Goal: Task Accomplishment & Management: Manage account settings

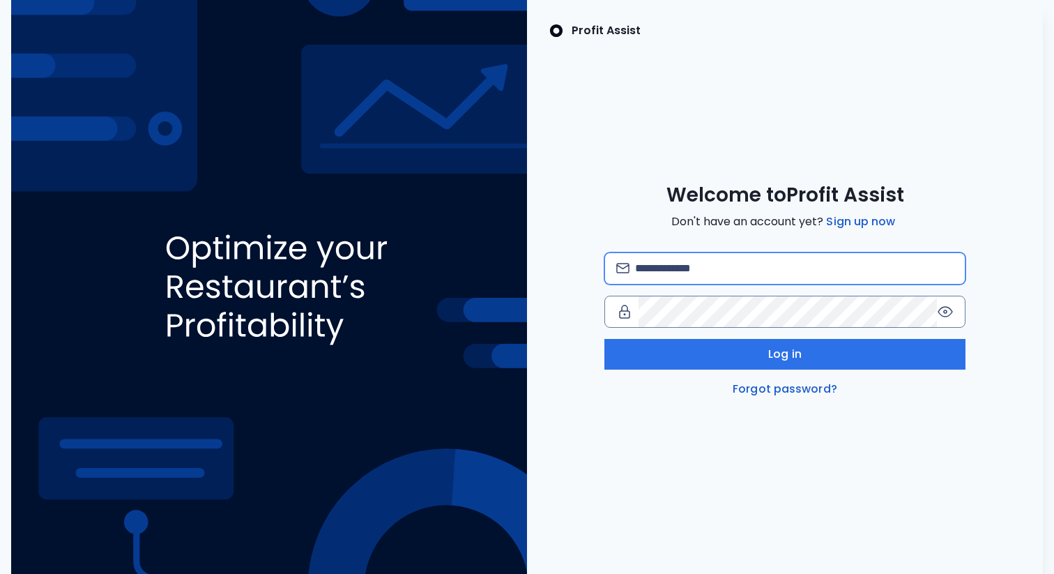
type input "**********"
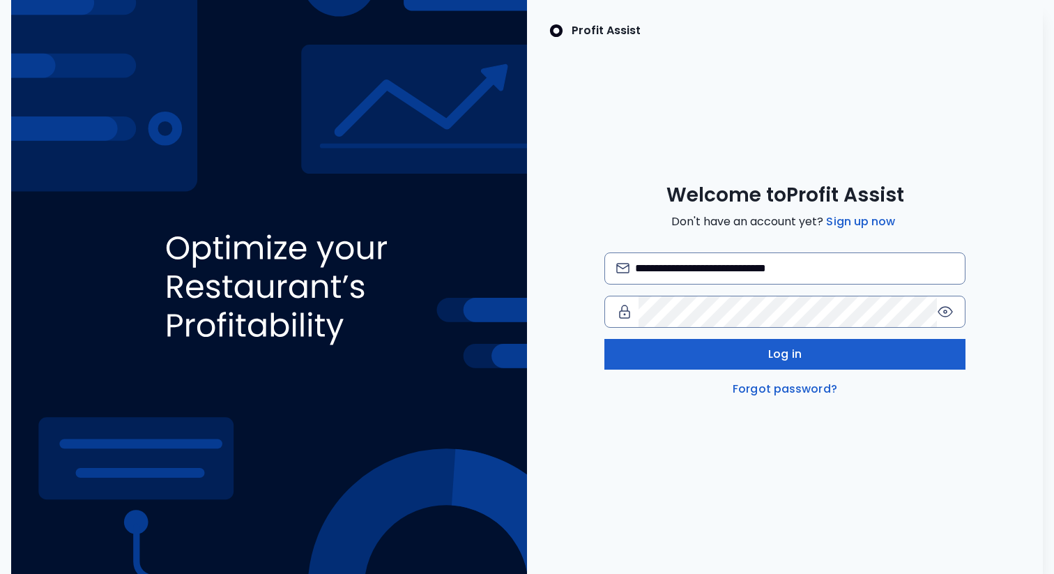
click at [728, 356] on button "Log in" at bounding box center [784, 354] width 361 height 31
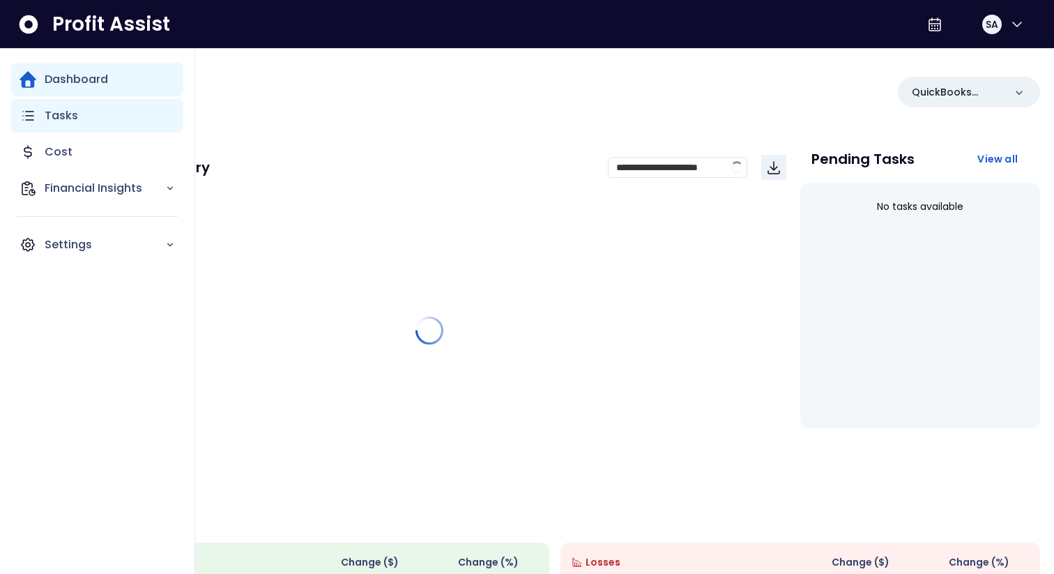
click at [49, 128] on div "Tasks" at bounding box center [97, 115] width 172 height 33
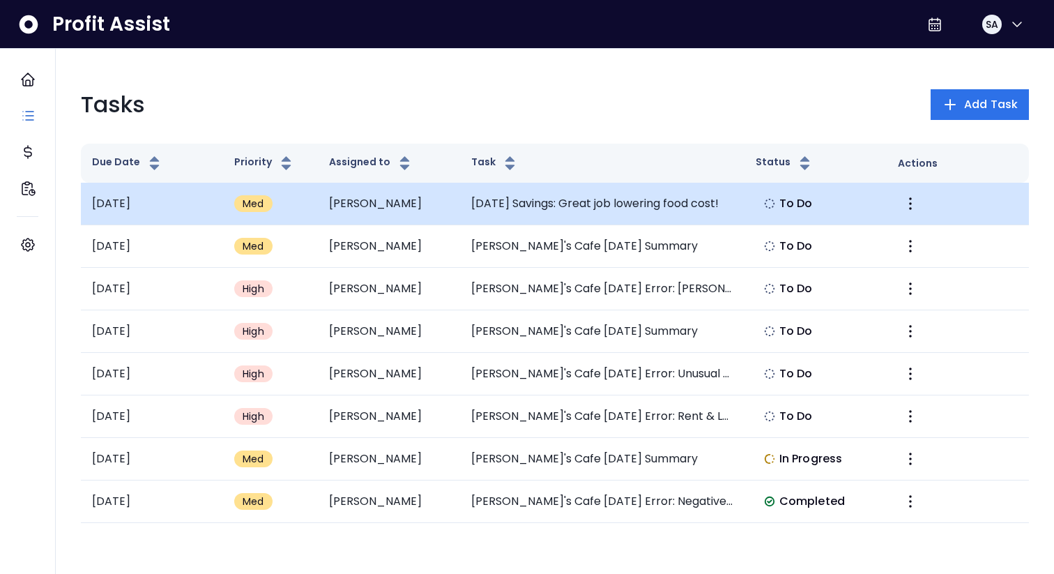
click at [533, 211] on td "[DATE] Savings: Great job lowering food cost!" at bounding box center [602, 204] width 284 height 43
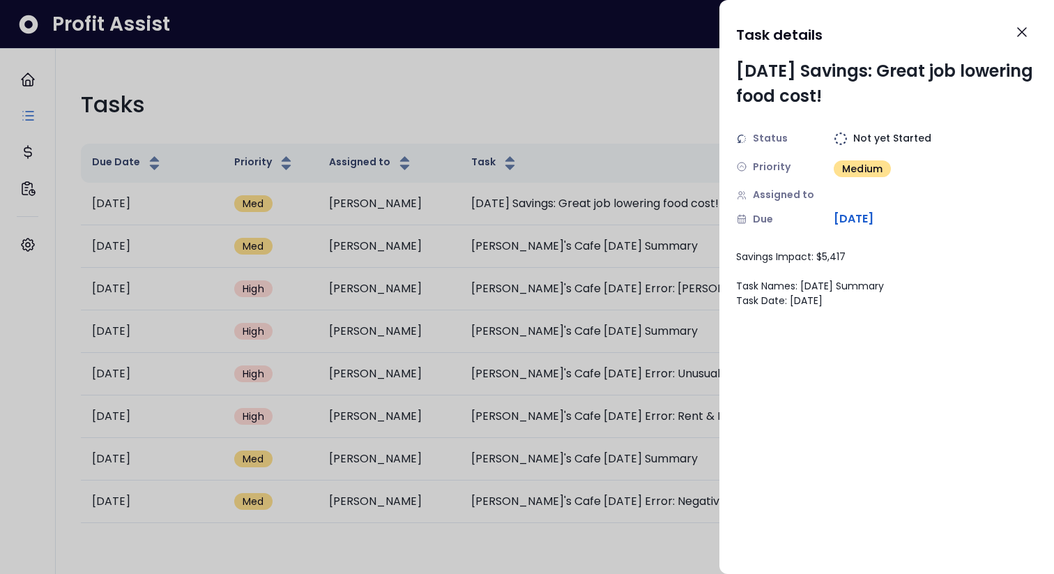
click at [606, 275] on div at bounding box center [527, 287] width 1054 height 574
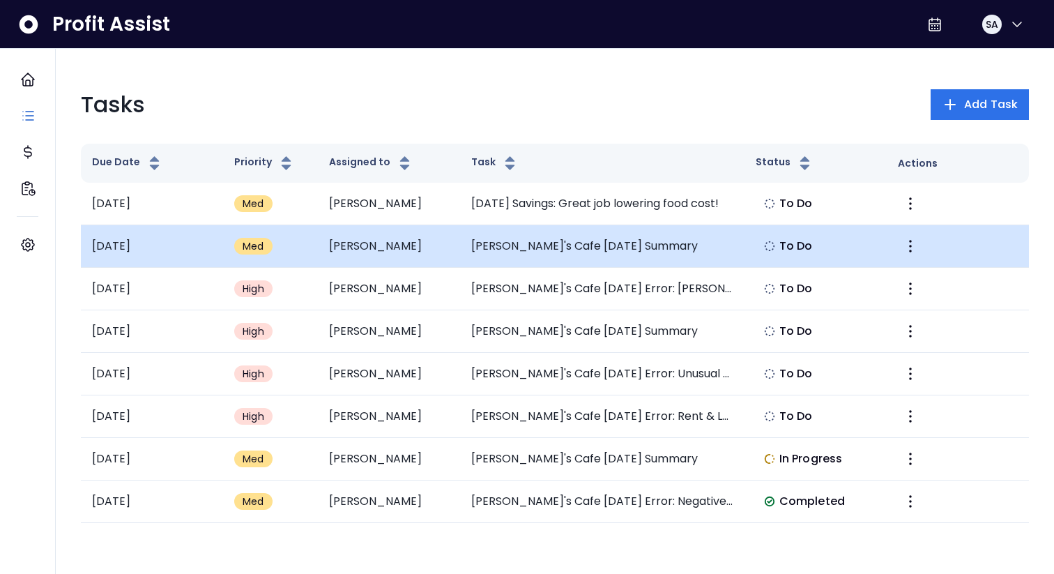
click at [596, 255] on td "[PERSON_NAME]'s Cafe [DATE] Summary" at bounding box center [602, 246] width 284 height 43
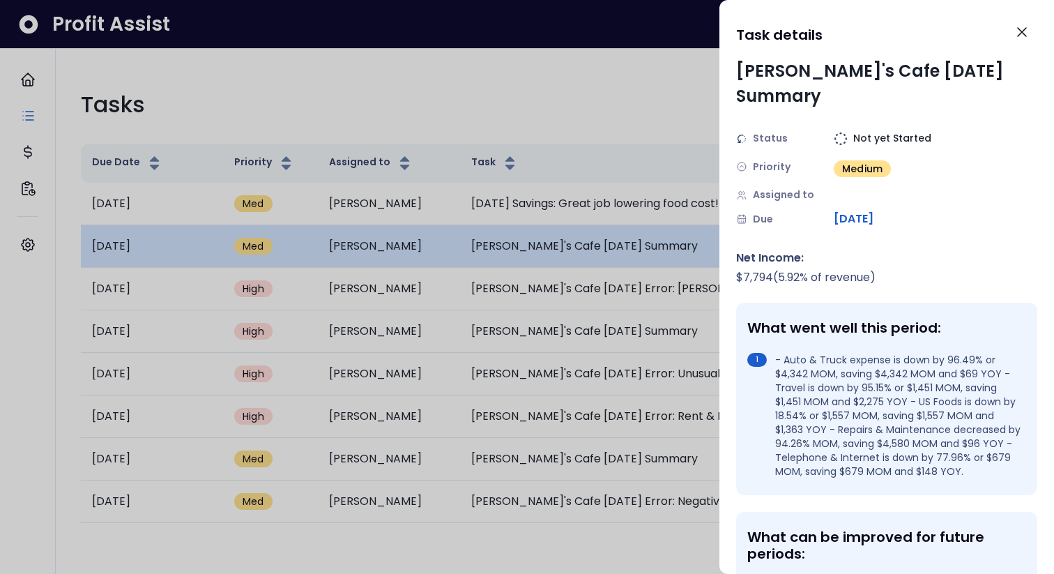
click at [596, 255] on div at bounding box center [527, 287] width 1054 height 574
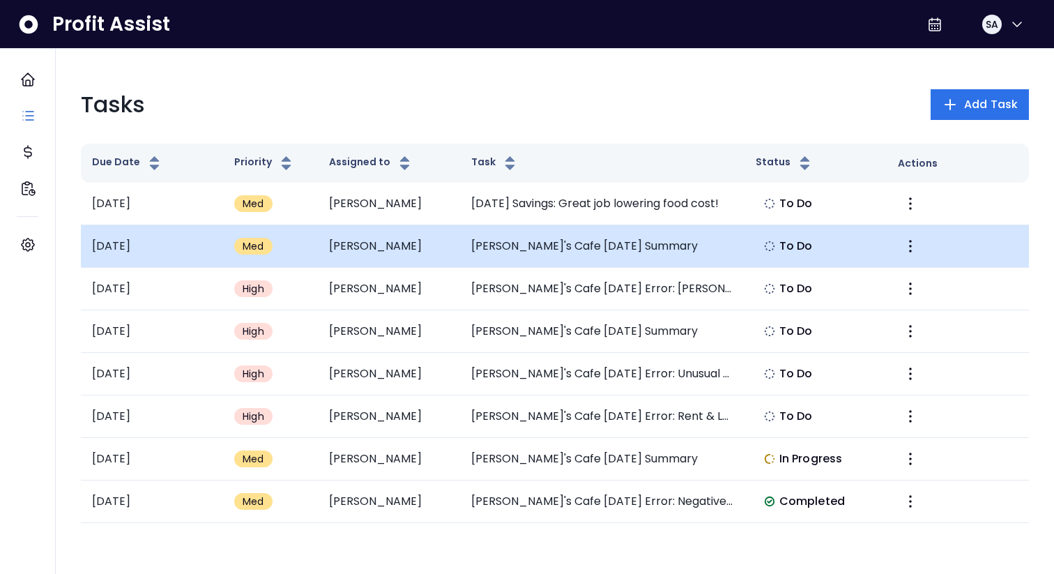
click at [596, 254] on td "[PERSON_NAME]'s Cafe [DATE] Summary" at bounding box center [602, 246] width 284 height 43
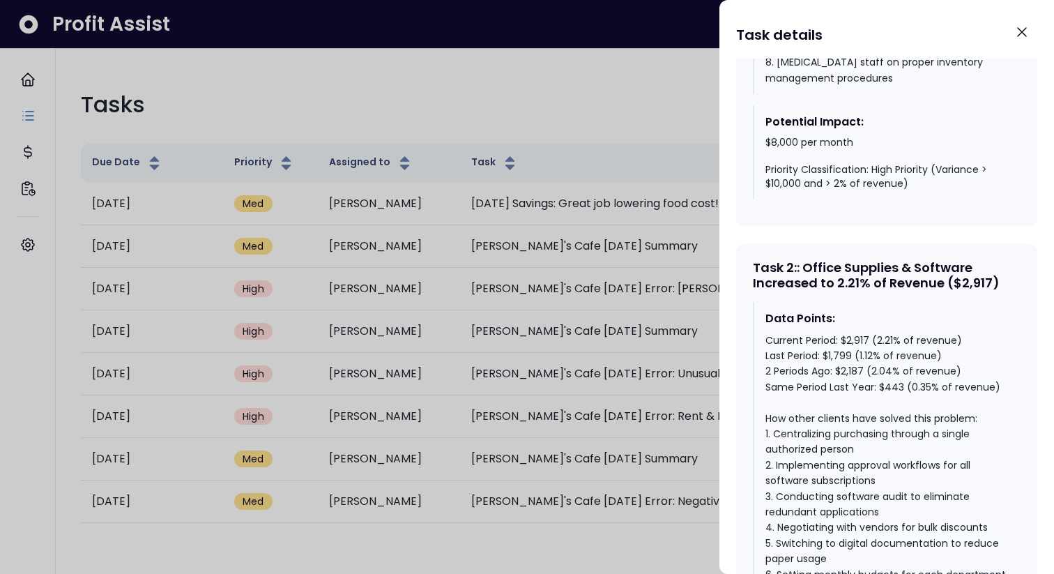
scroll to position [1343, 0]
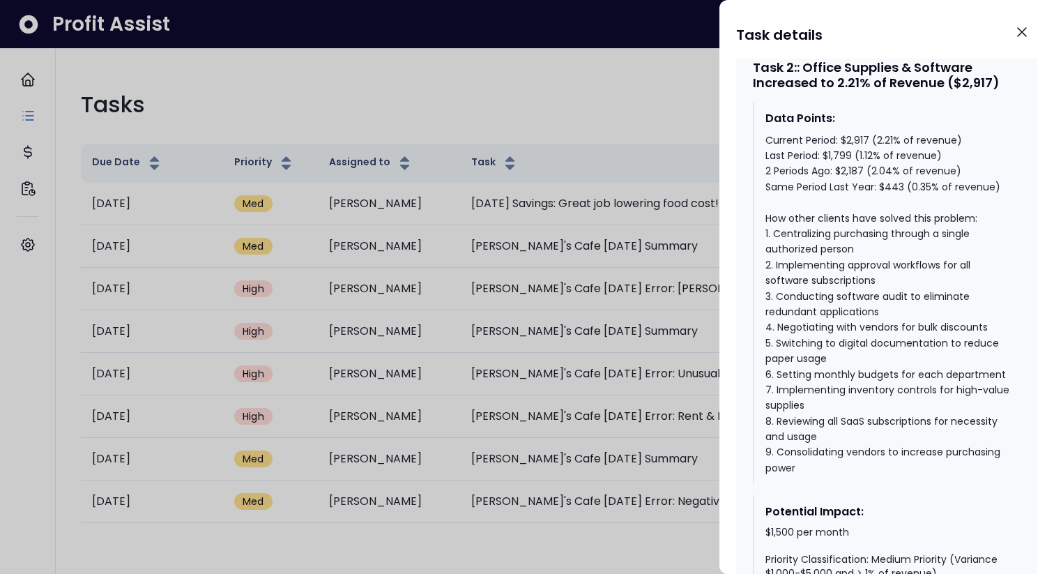
click at [560, 290] on div at bounding box center [527, 287] width 1054 height 574
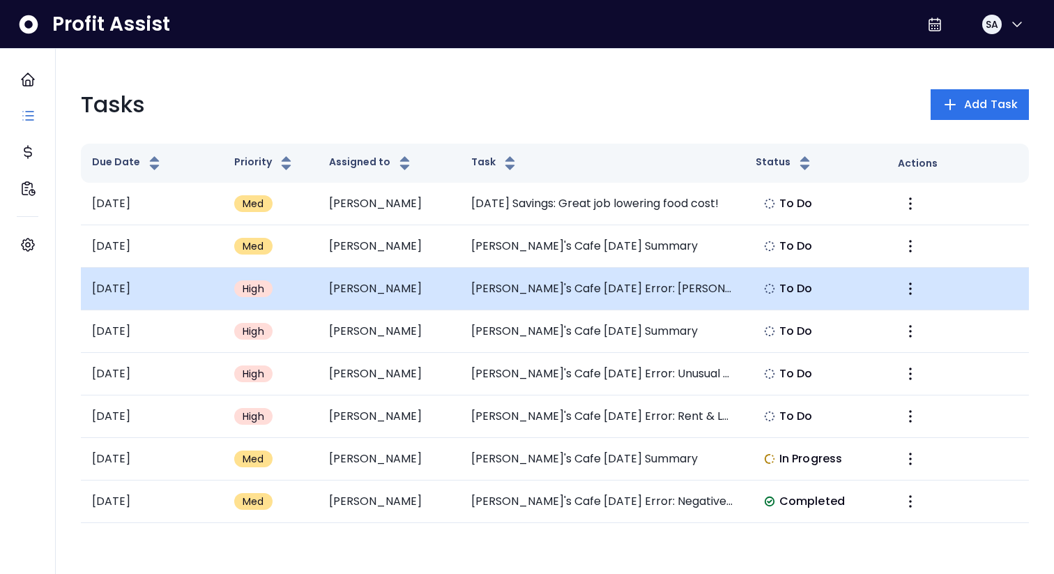
click at [558, 293] on td "[PERSON_NAME]'s Cafe [DATE] Error: [PERSON_NAME] Food Service Expense Decrease" at bounding box center [602, 289] width 284 height 43
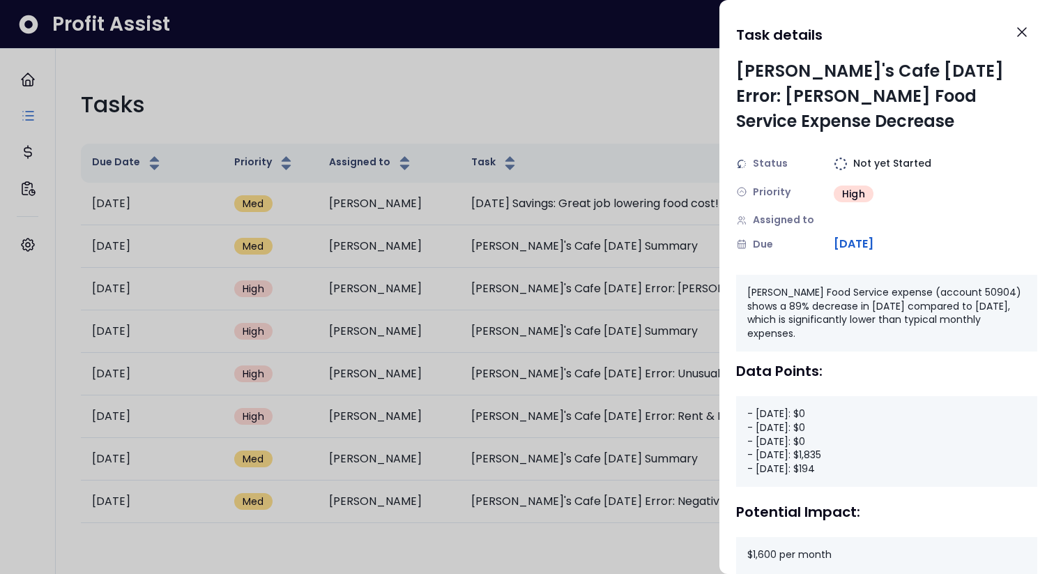
click at [30, 109] on div at bounding box center [527, 287] width 1054 height 574
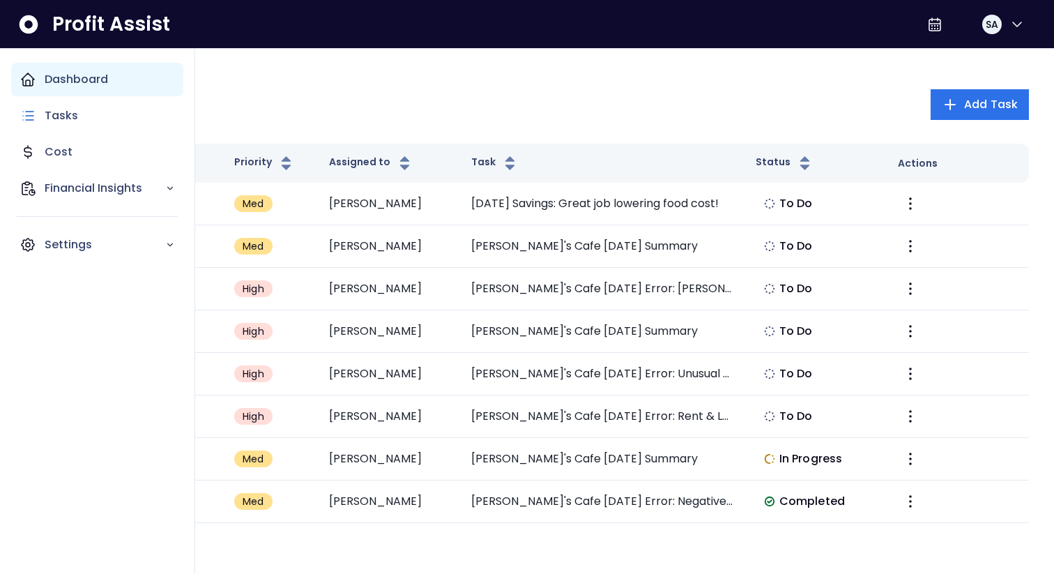
click at [29, 83] on icon "Main navigation" at bounding box center [28, 79] width 17 height 17
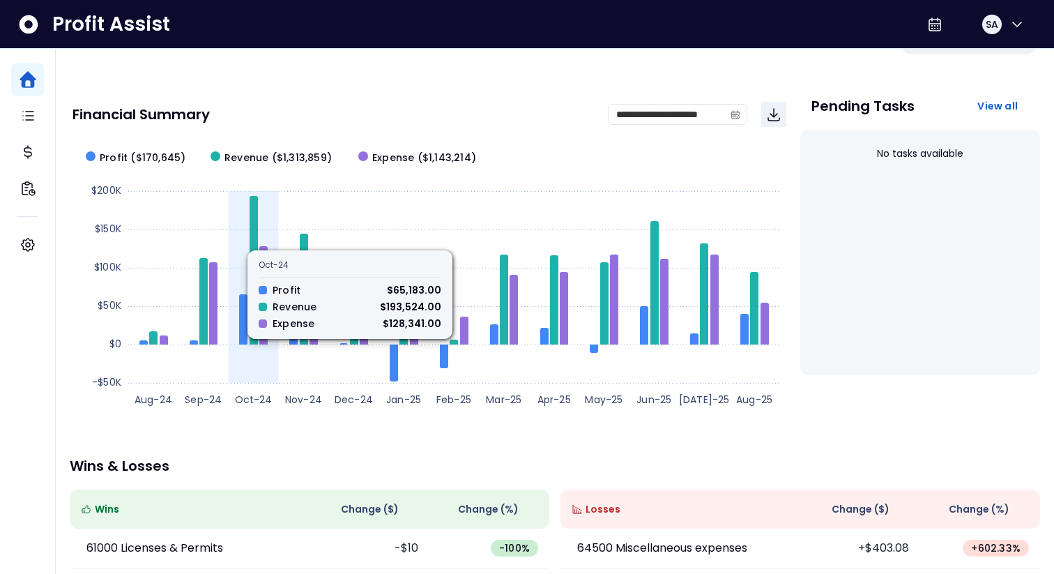
scroll to position [56, 0]
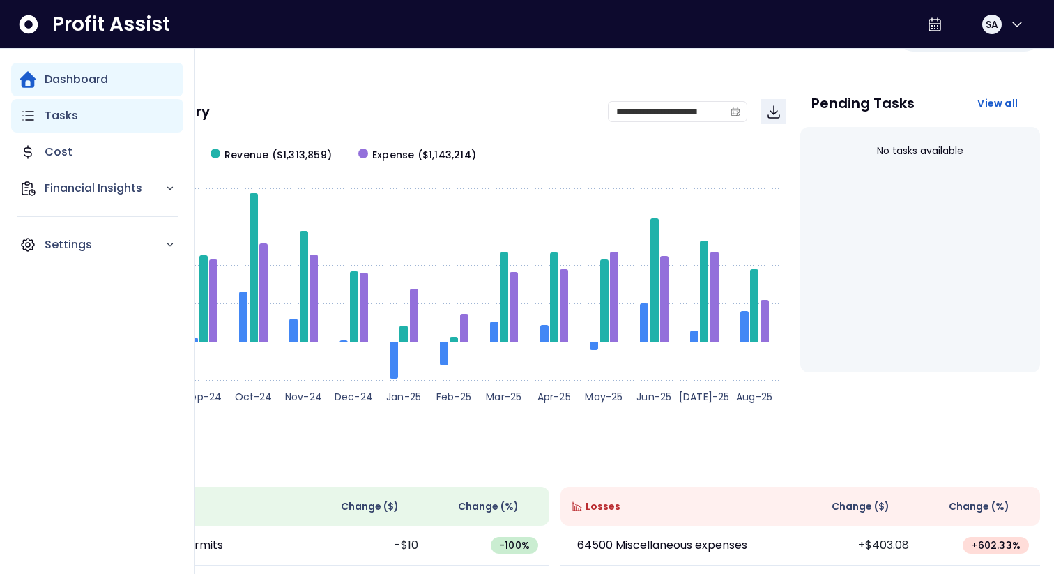
click at [54, 116] on p "Tasks" at bounding box center [61, 115] width 33 height 17
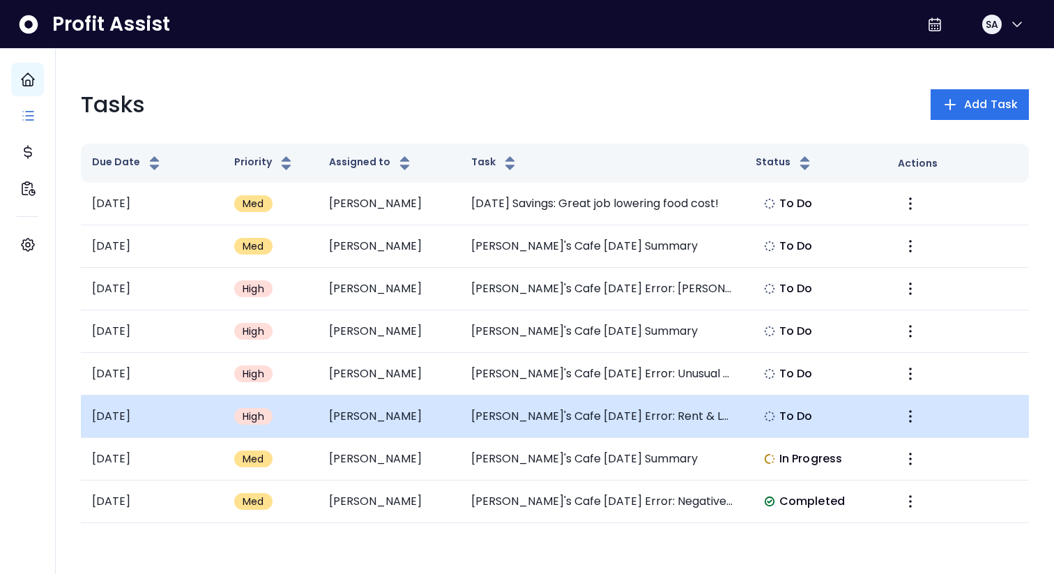
click at [491, 429] on td "[PERSON_NAME]'s Cafe [DATE] Error: Rent & Lease Expense Increase" at bounding box center [602, 416] width 284 height 43
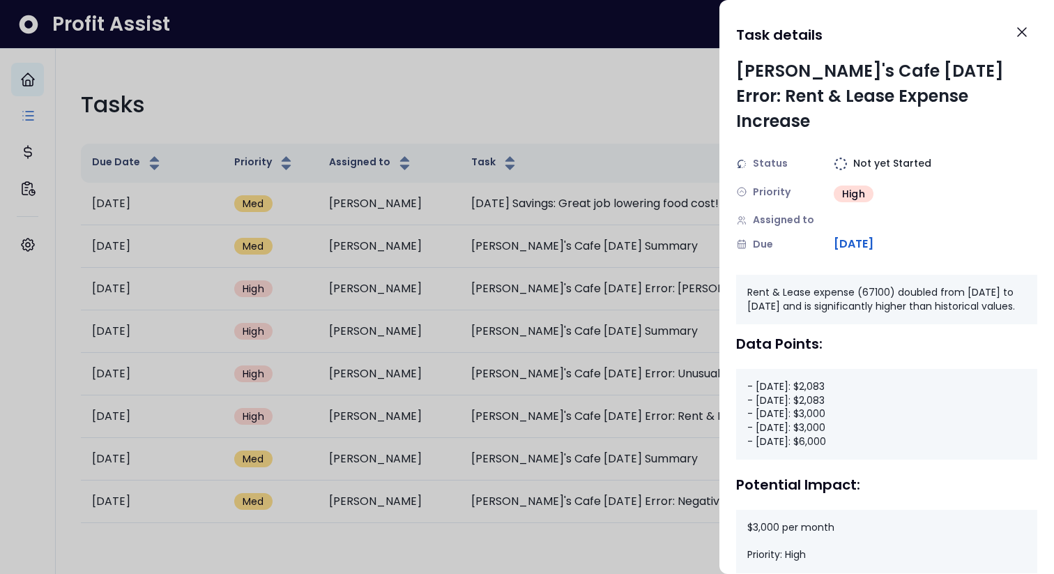
scroll to position [15, 0]
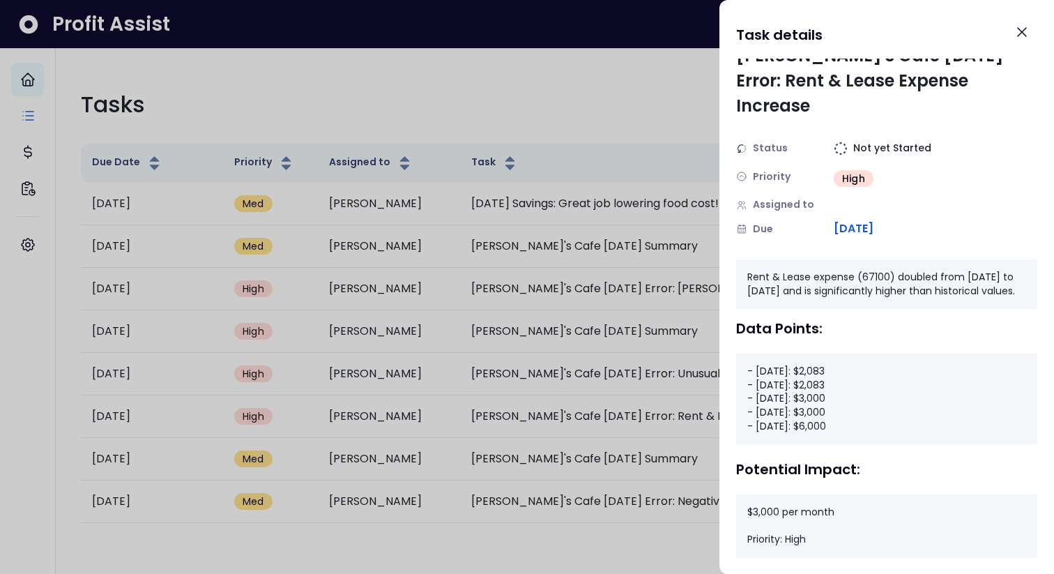
click at [570, 472] on div at bounding box center [527, 287] width 1054 height 574
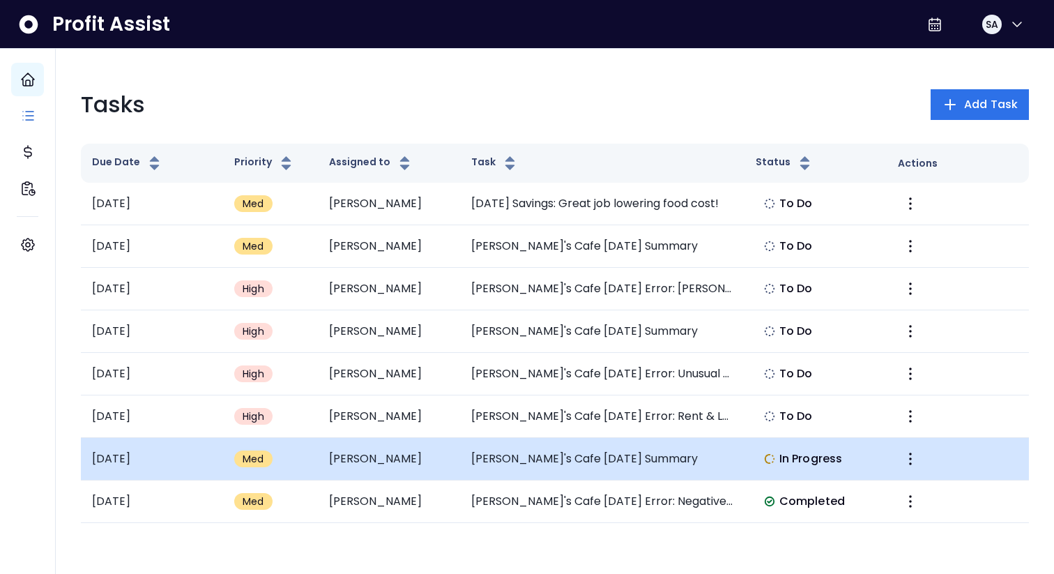
click at [589, 461] on td "[PERSON_NAME]'s Cafe [DATE] Summary" at bounding box center [602, 459] width 284 height 43
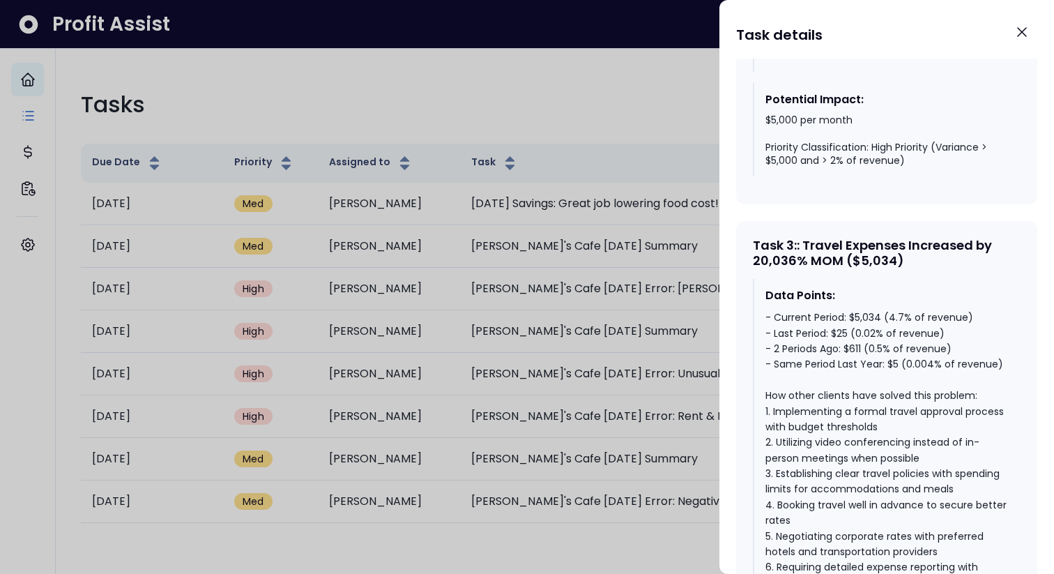
scroll to position [1883, 0]
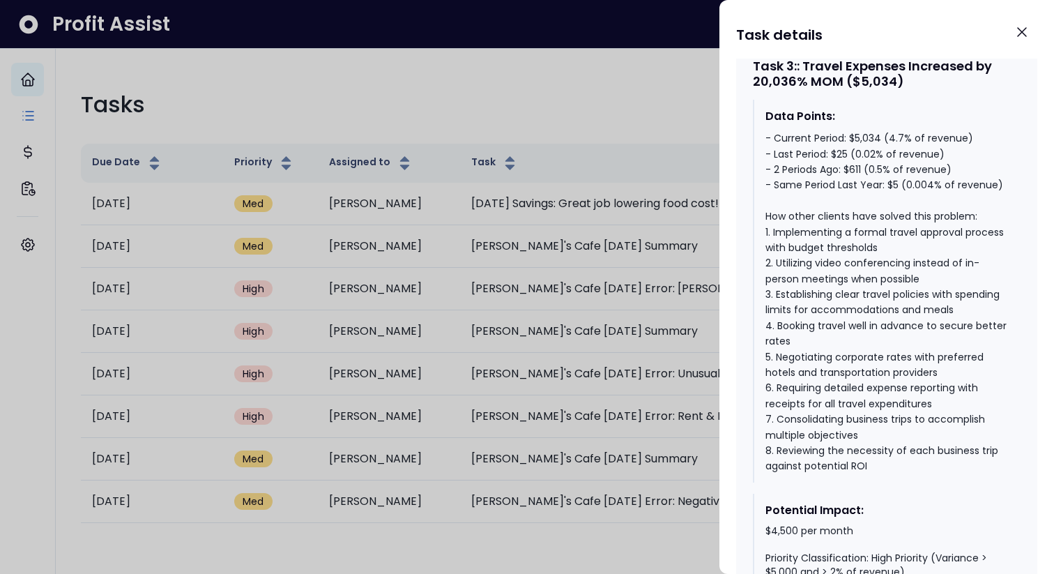
click at [557, 124] on div at bounding box center [527, 287] width 1054 height 574
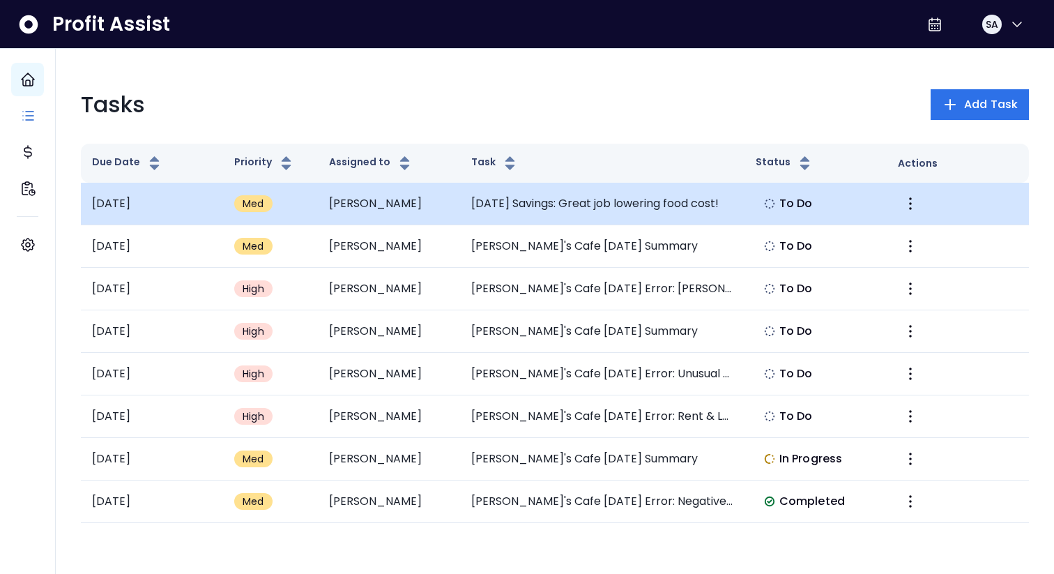
click at [616, 208] on td "[DATE] Savings: Great job lowering food cost!" at bounding box center [602, 204] width 284 height 43
